Goal: Task Accomplishment & Management: Manage account settings

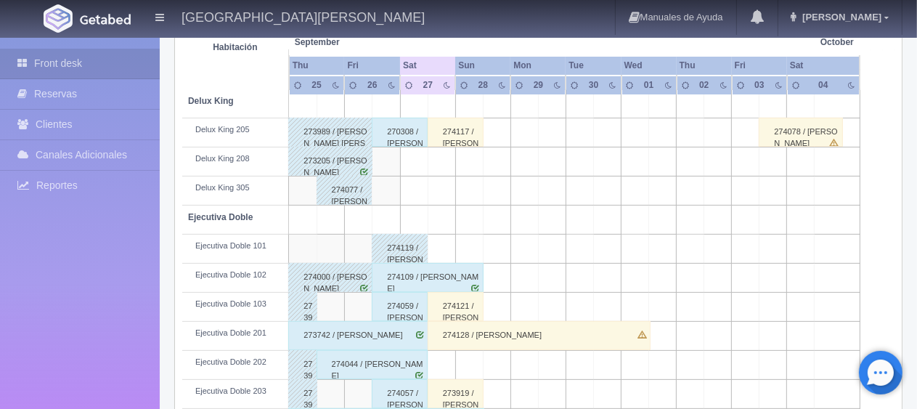
scroll to position [508, 0]
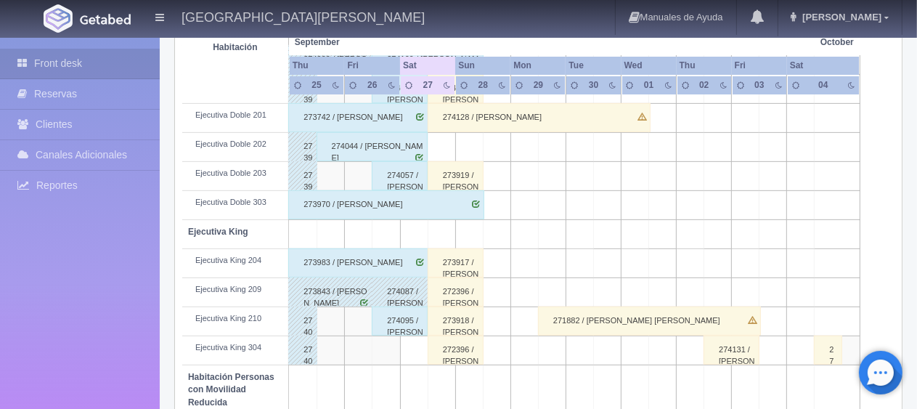
click at [403, 324] on div "274095 / [PERSON_NAME]" at bounding box center [400, 320] width 56 height 29
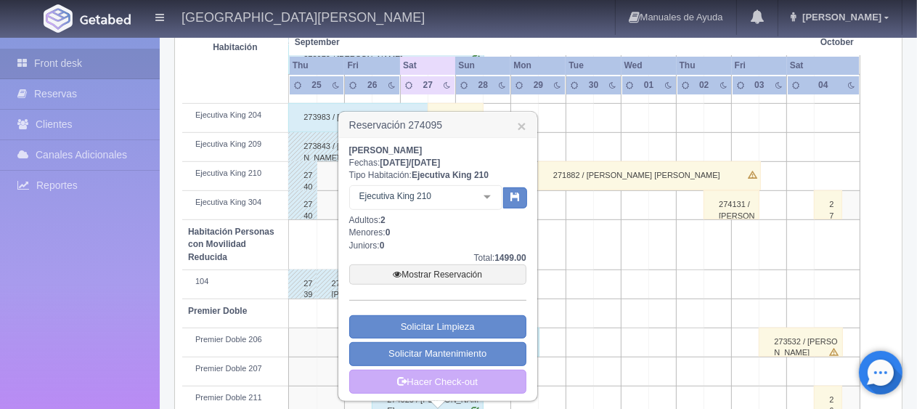
scroll to position [774, 0]
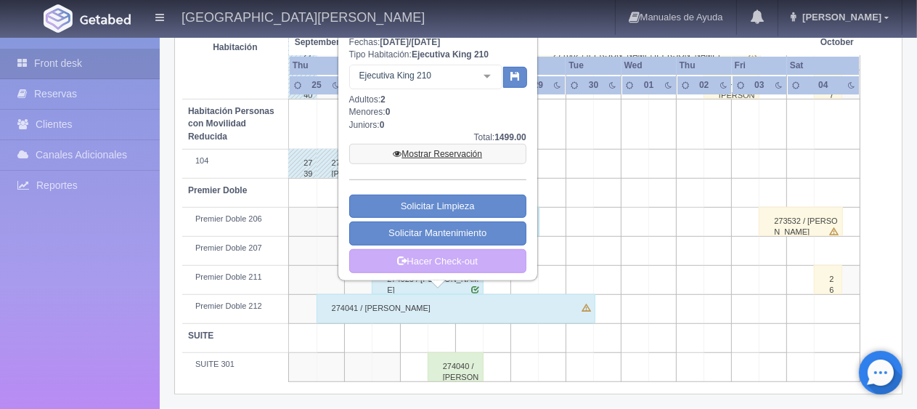
click at [447, 150] on link "Mostrar Reservación" at bounding box center [437, 154] width 177 height 20
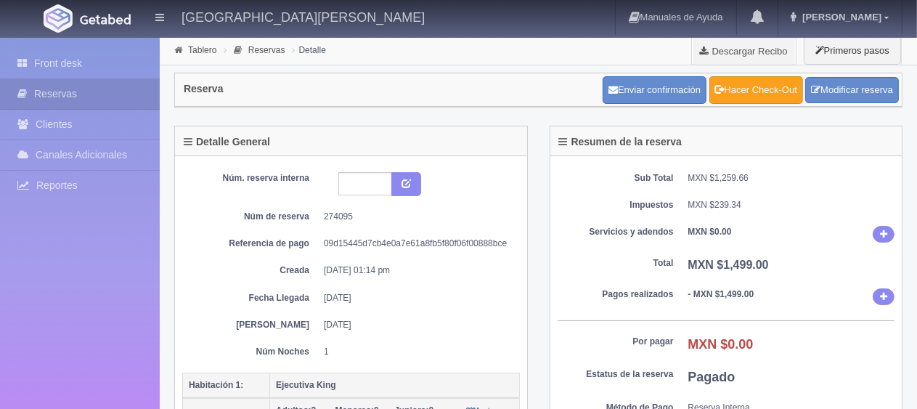
click at [739, 99] on link "Hacer Check-Out" at bounding box center [756, 90] width 94 height 28
